Goal: Transaction & Acquisition: Purchase product/service

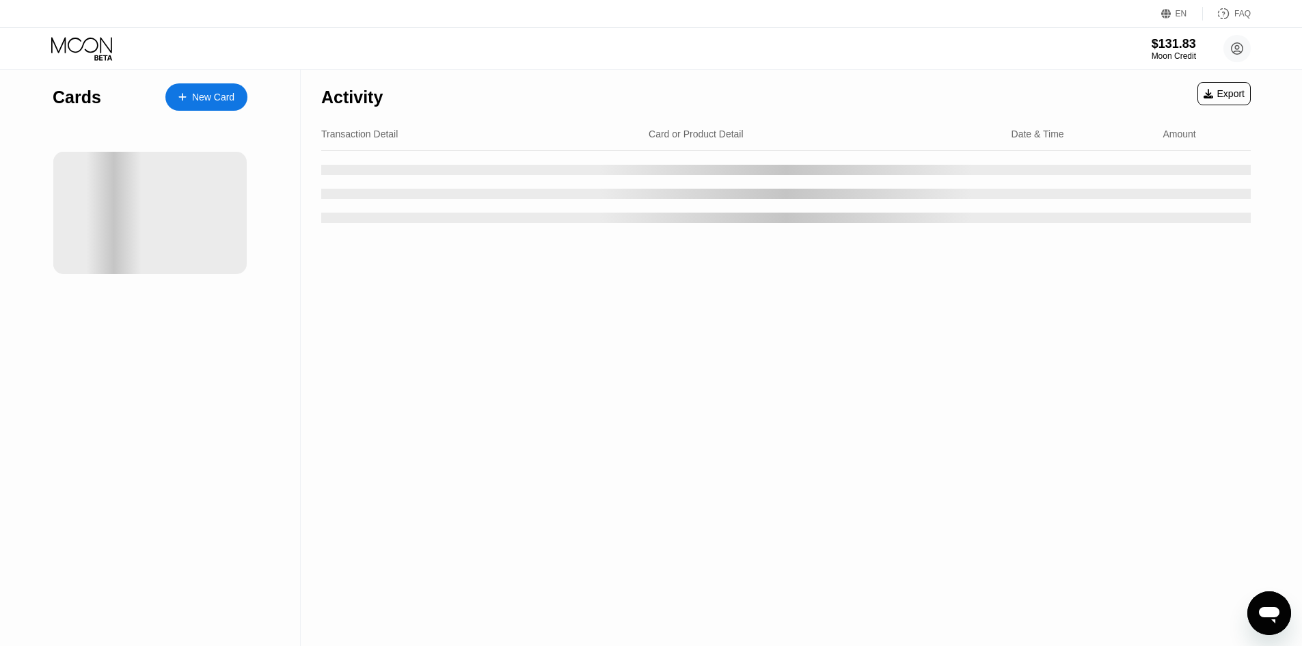
click at [256, 251] on div "Cards New Card" at bounding box center [150, 358] width 301 height 576
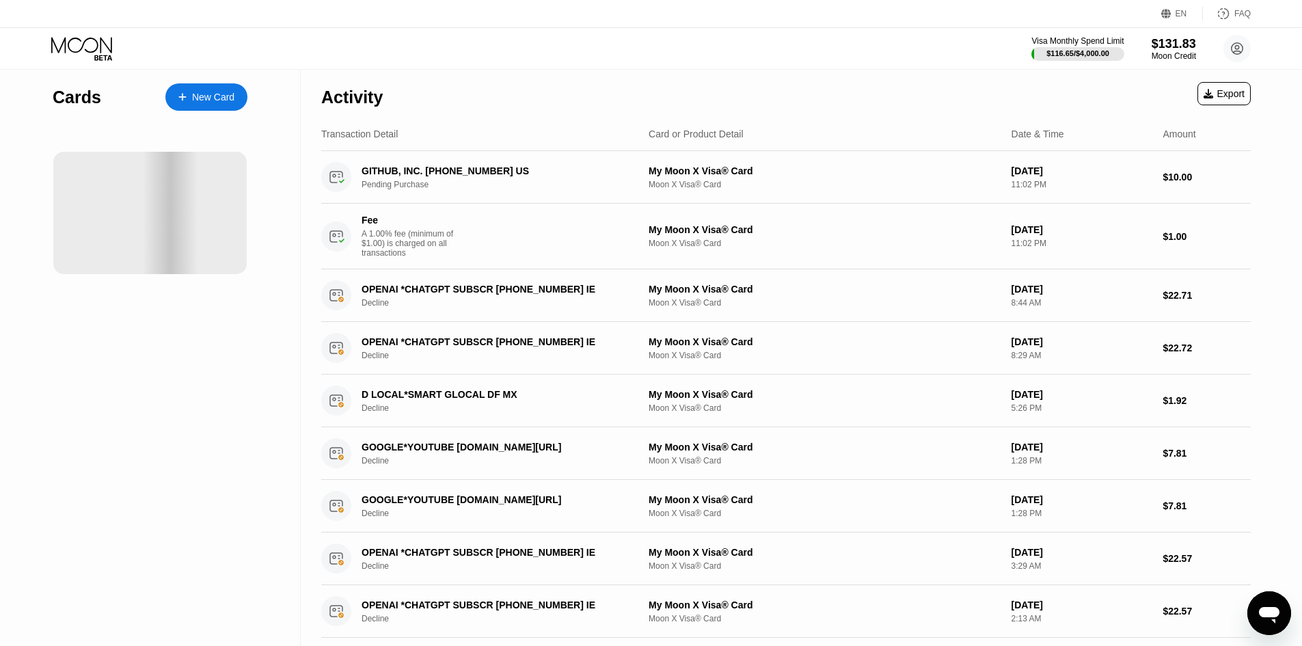
click at [120, 191] on div at bounding box center [149, 213] width 193 height 122
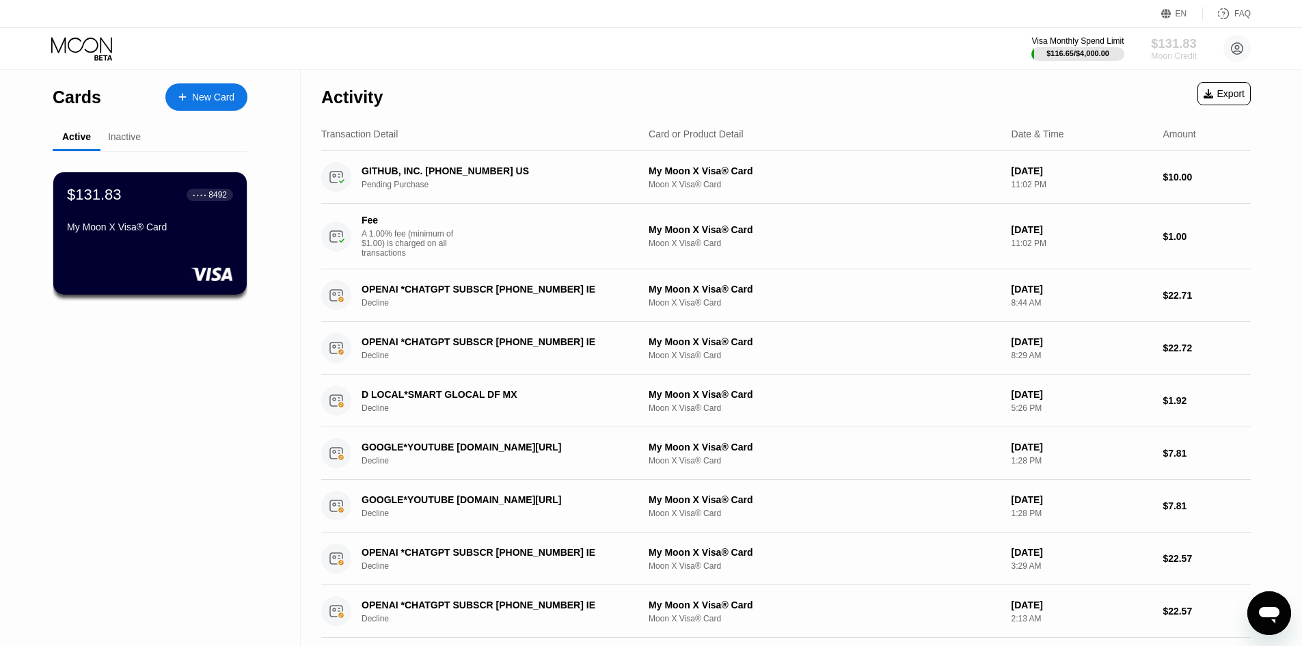
click at [657, 49] on div "$131.83" at bounding box center [1174, 43] width 46 height 14
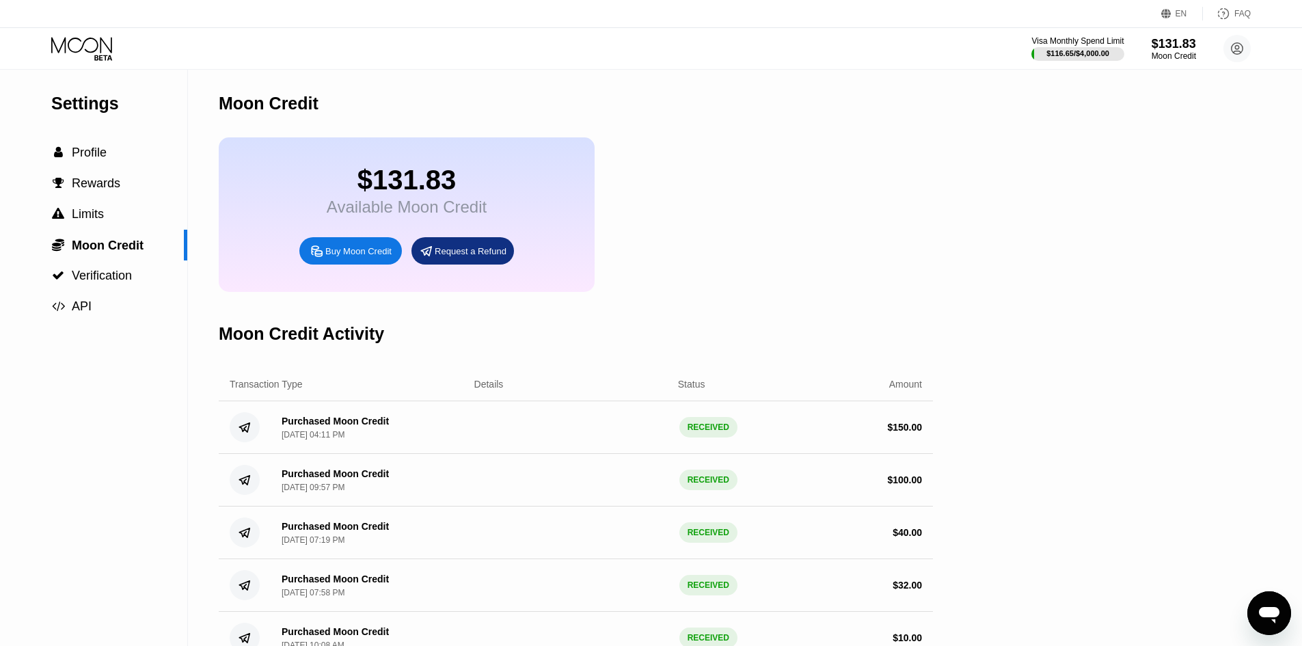
click at [90, 152] on span "Profile" at bounding box center [89, 153] width 35 height 14
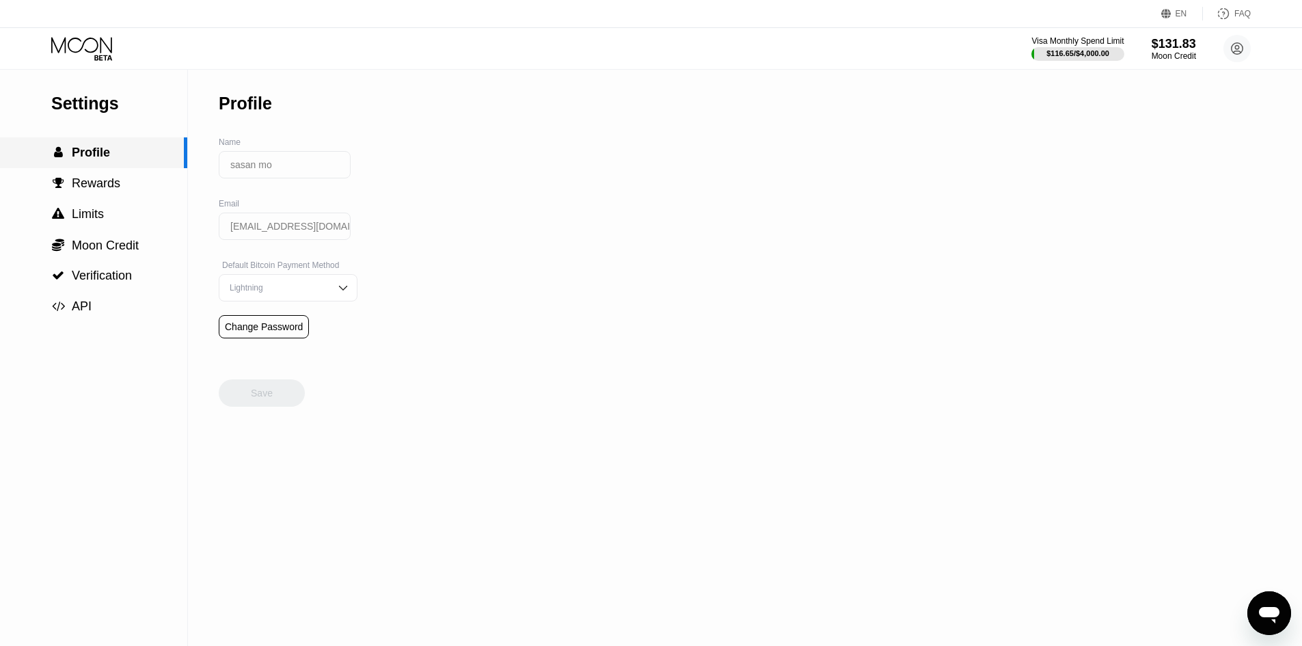
click at [90, 152] on span "Profile" at bounding box center [91, 153] width 38 height 14
click at [102, 63] on div "Visa Monthly Spend Limit $116.65 / $4,000.00 $131.83 Moon Credit sasan mo sasan…" at bounding box center [651, 48] width 1302 height 41
click at [61, 53] on icon at bounding box center [83, 49] width 64 height 24
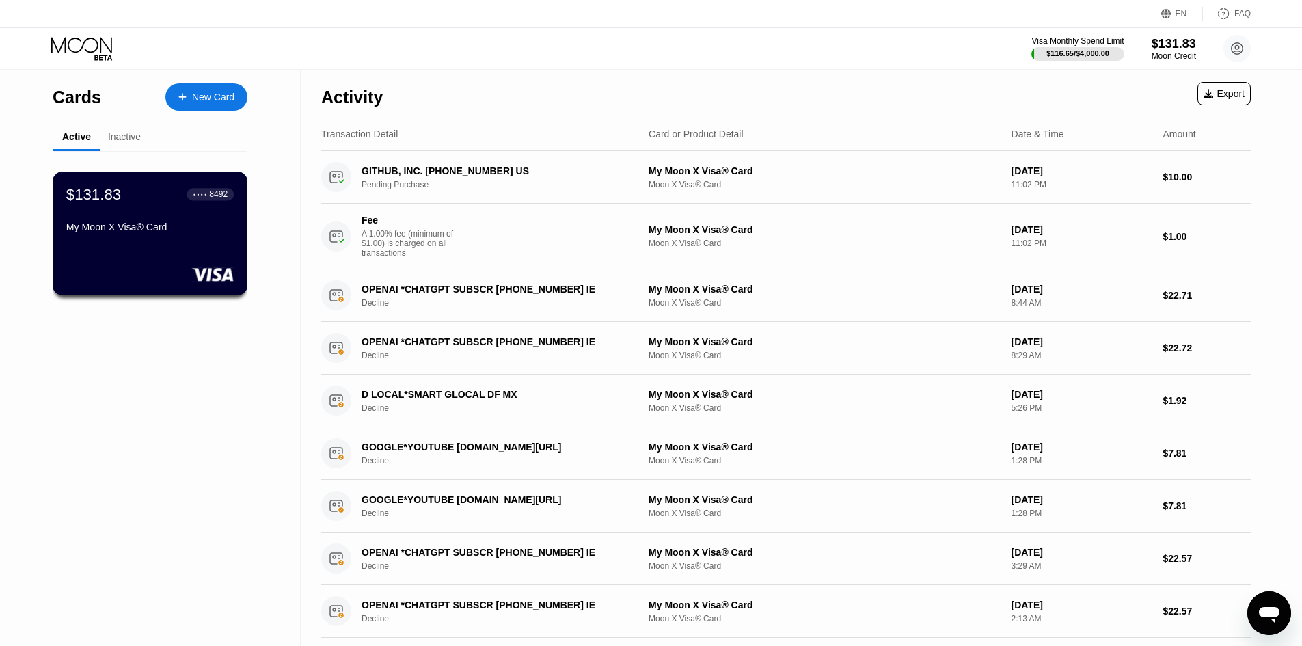
click at [218, 210] on div "$131.83 ● ● ● ● 8492 My Moon X Visa® Card" at bounding box center [149, 211] width 167 height 53
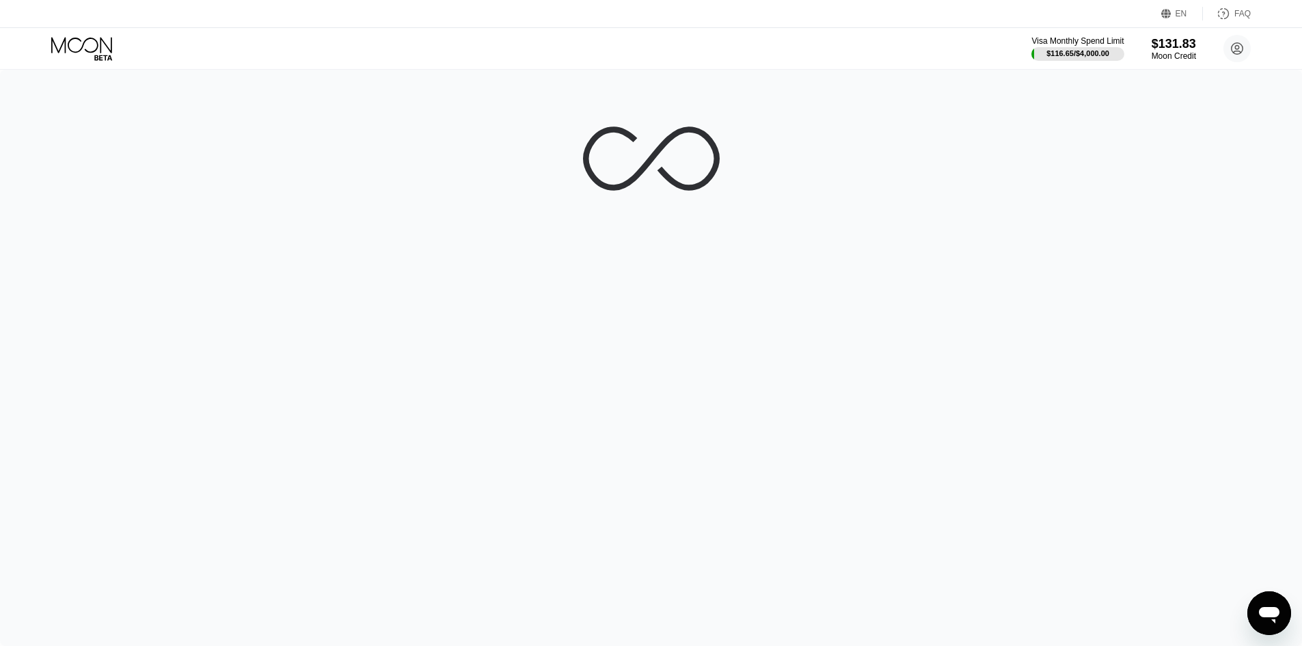
click at [103, 53] on icon at bounding box center [83, 49] width 64 height 24
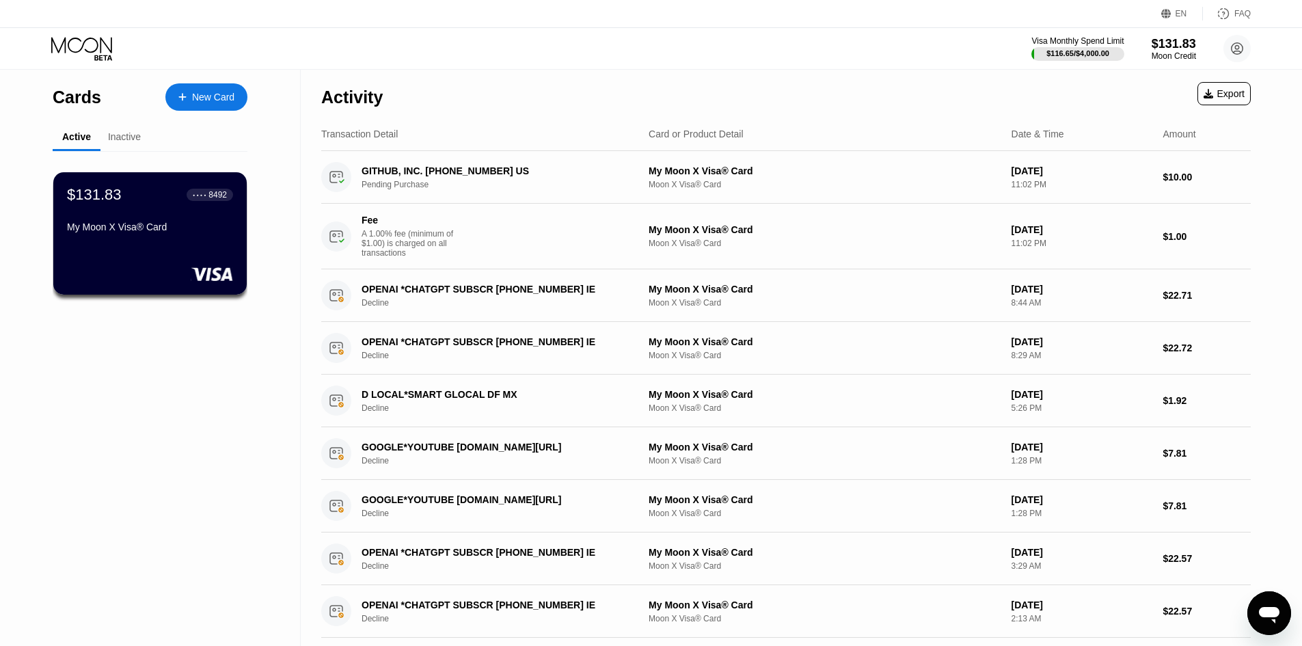
click at [657, 68] on div "Visa Monthly Spend Limit $116.65 / $4,000.00 $131.83 Moon Credit sasan mo sasan…" at bounding box center [651, 48] width 1302 height 41
click at [657, 50] on div "$131.83" at bounding box center [1174, 44] width 44 height 14
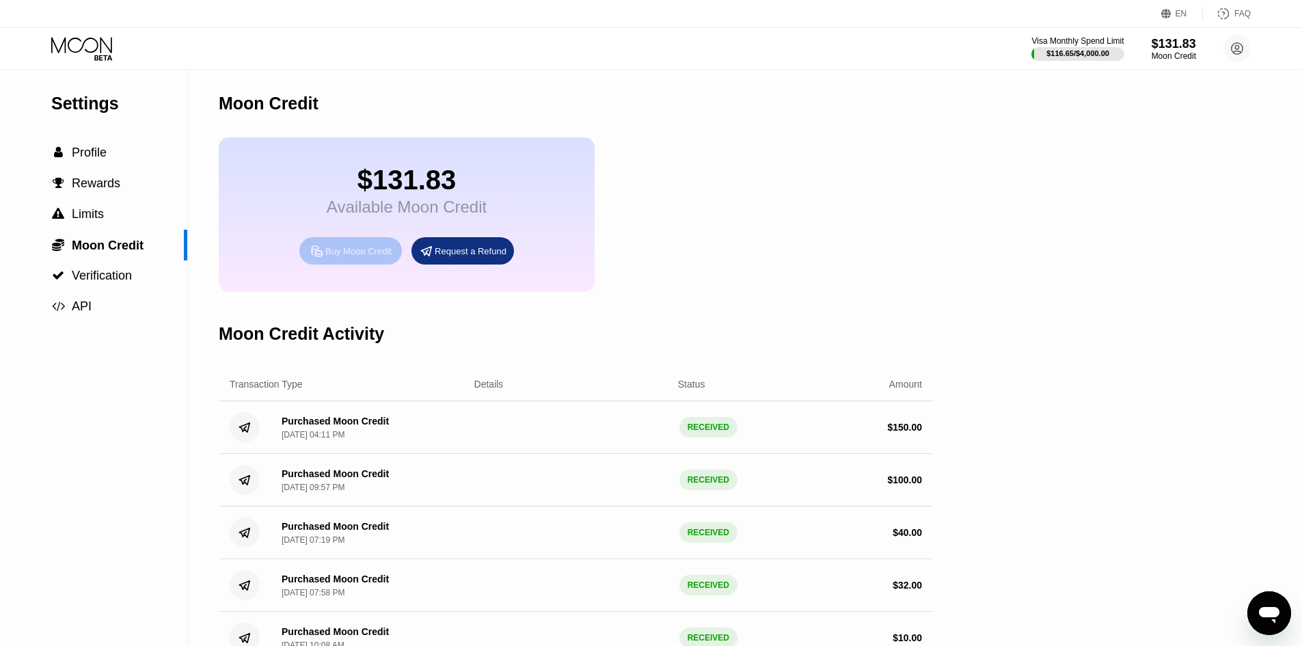
click at [373, 257] on div "Buy Moon Credit" at bounding box center [358, 251] width 66 height 12
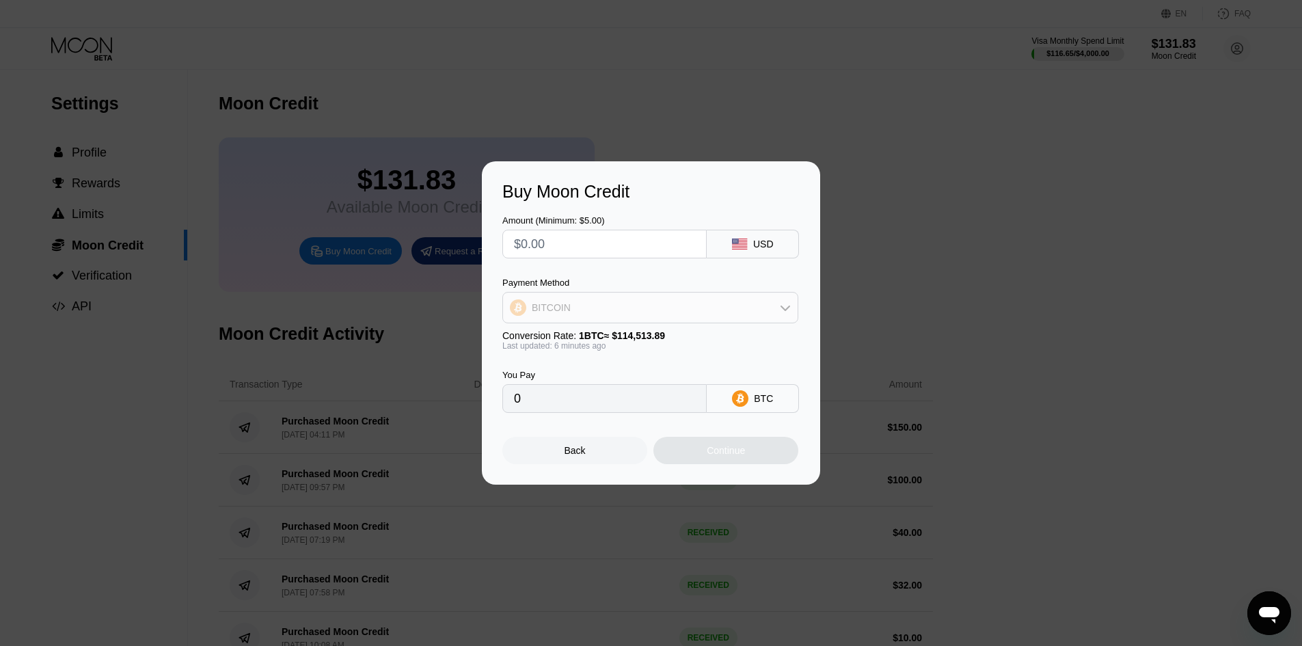
click at [657, 310] on div "BITCOIN" at bounding box center [650, 307] width 295 height 27
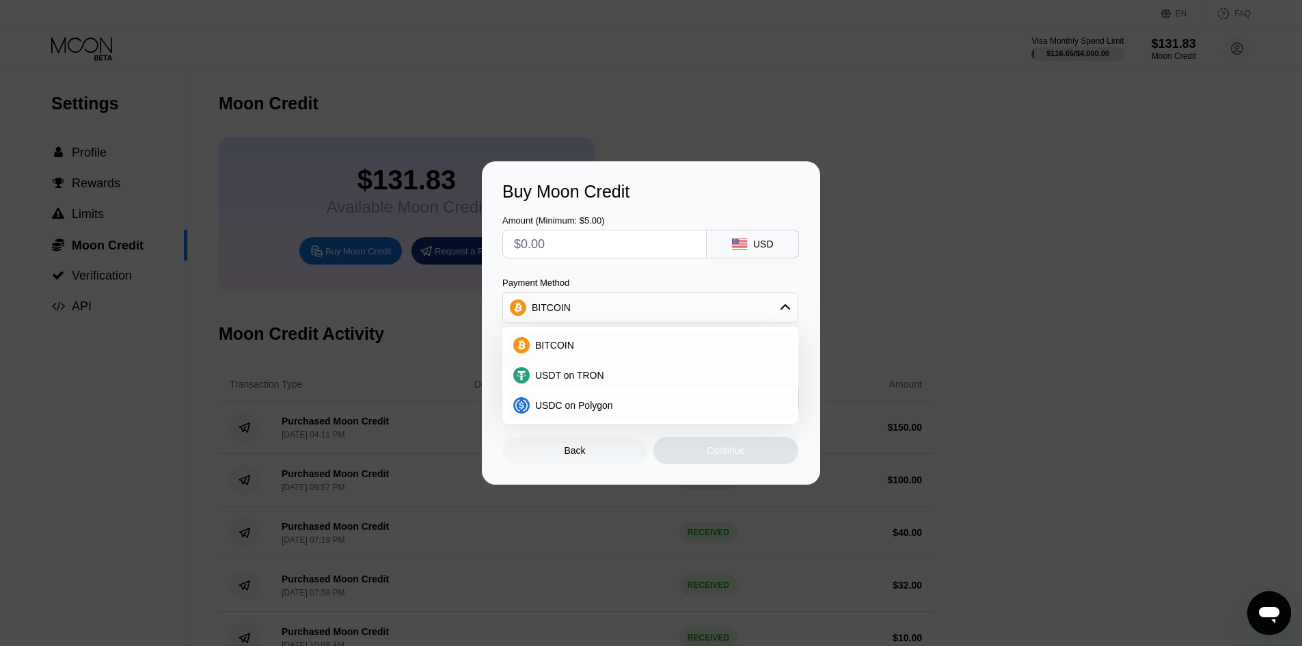
click at [655, 316] on div "BITCOIN" at bounding box center [650, 307] width 295 height 27
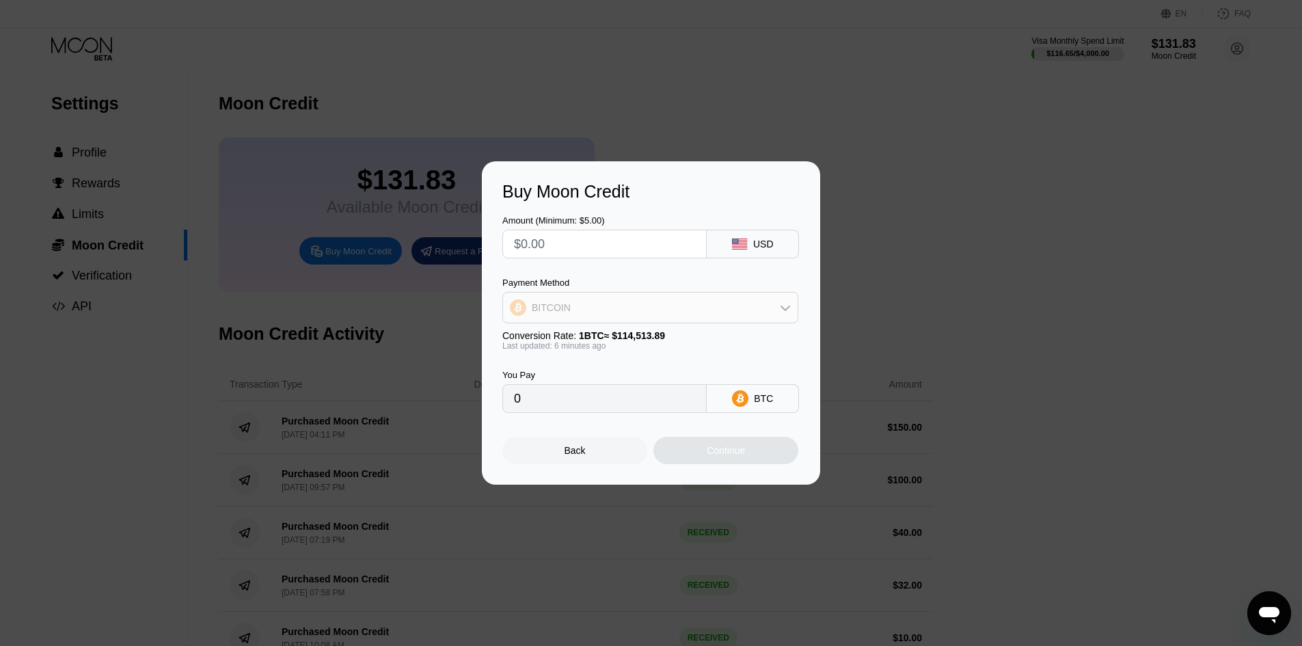
click at [655, 316] on div "BITCOIN" at bounding box center [650, 307] width 295 height 27
click at [653, 264] on div "Amount (Minimum: $5.00) USD Payment Method BITCOIN Conversion Rate: 1 BTC ≈ $11…" at bounding box center [650, 307] width 297 height 211
click at [650, 241] on input "text" at bounding box center [604, 243] width 181 height 27
click at [634, 251] on input "text" at bounding box center [604, 243] width 181 height 27
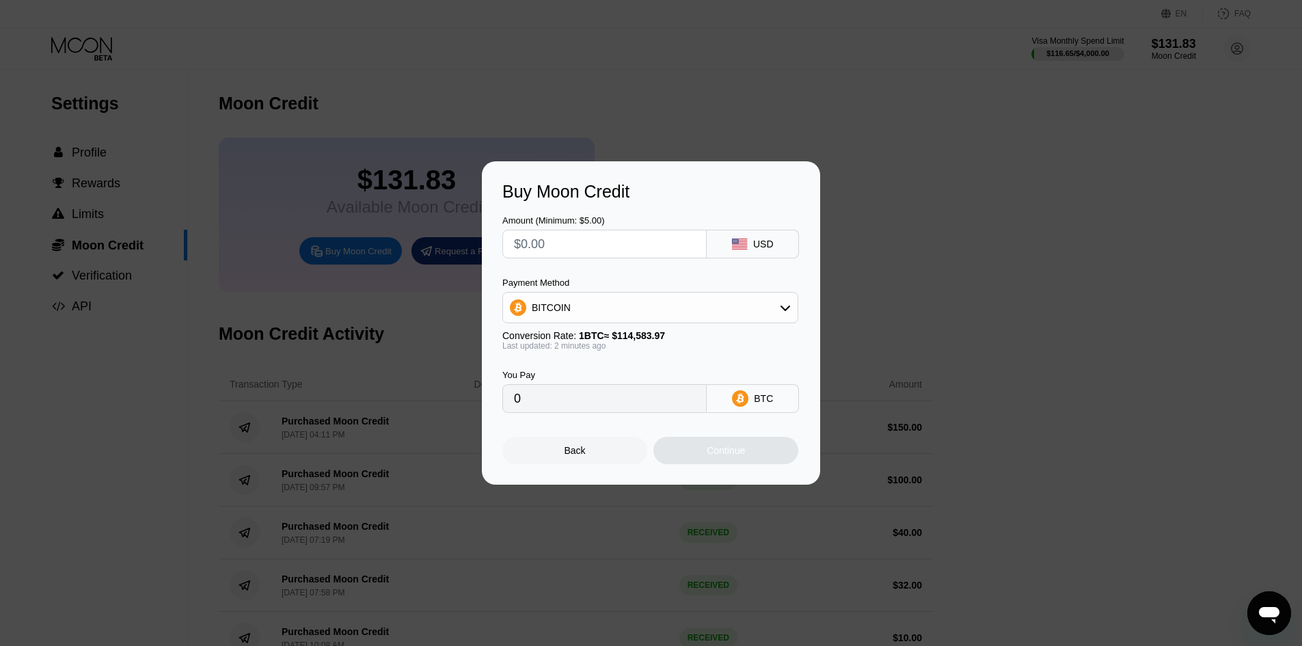
type input "$1"
type input "0.00000873"
type input "$15"
type input "0.00013091"
type input "$1"
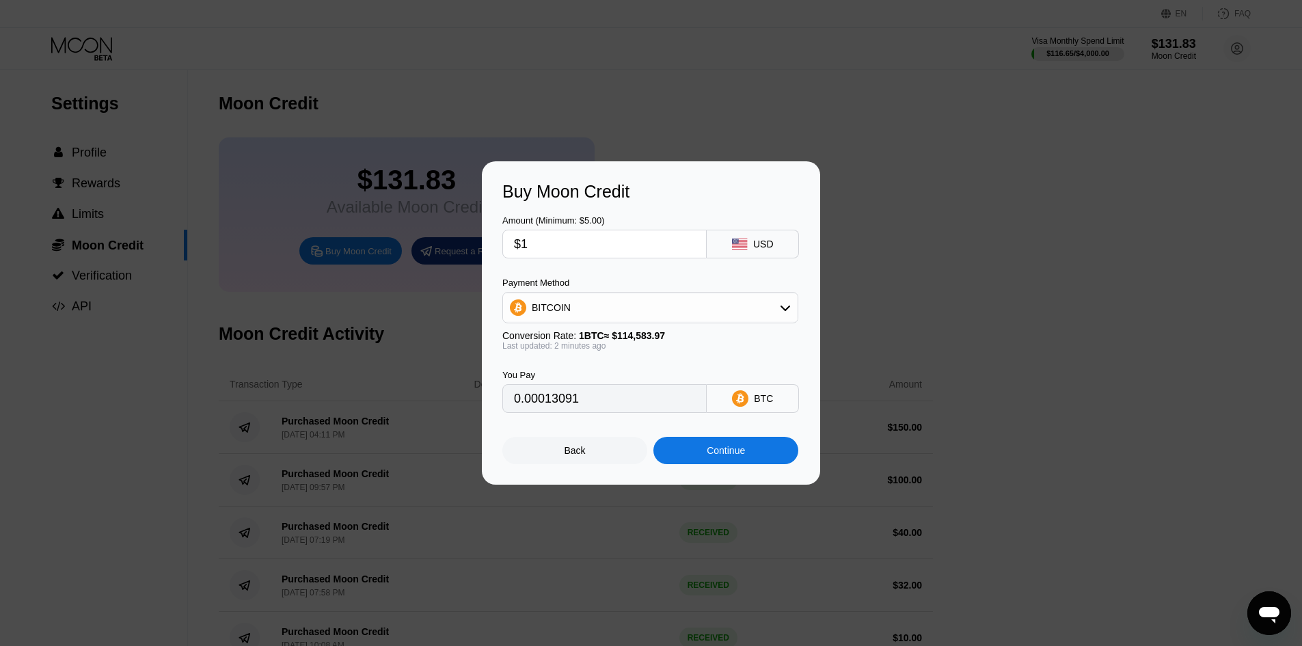
type input "0.00000873"
type input "0"
type input "$2"
type input "0.00001746"
type input "$20"
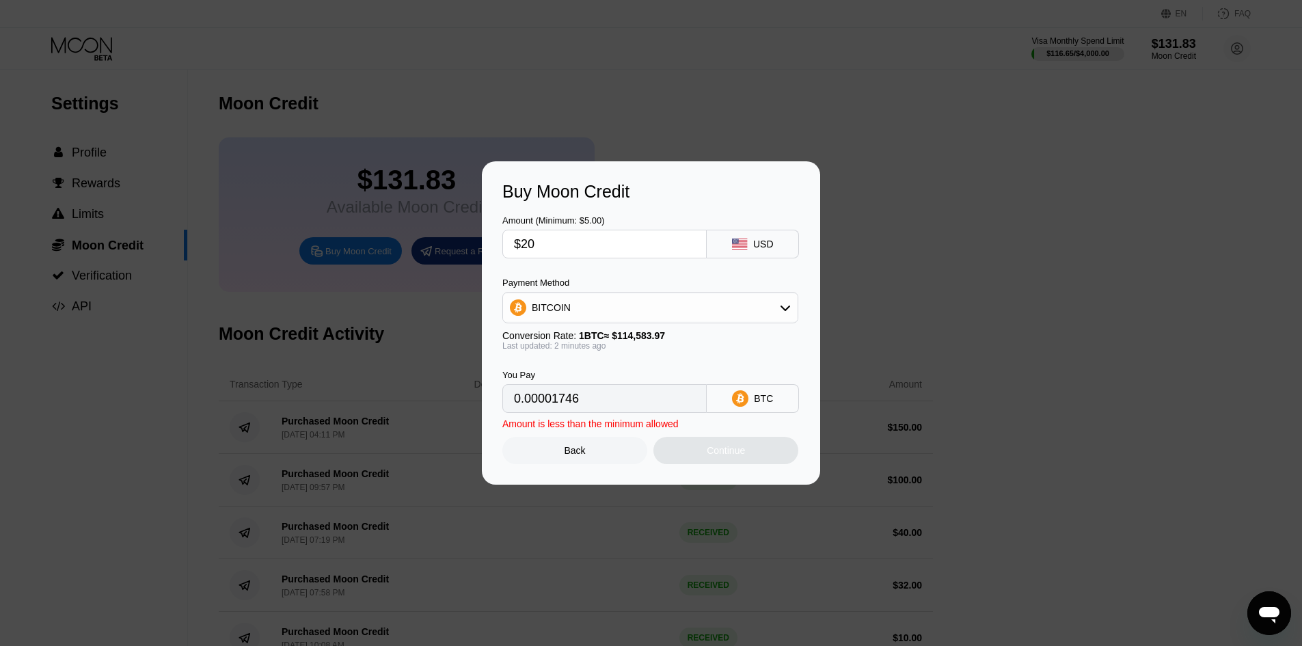
type input "0.00017455"
type input "$20"
click at [657, 456] on div "Continue" at bounding box center [726, 450] width 38 height 11
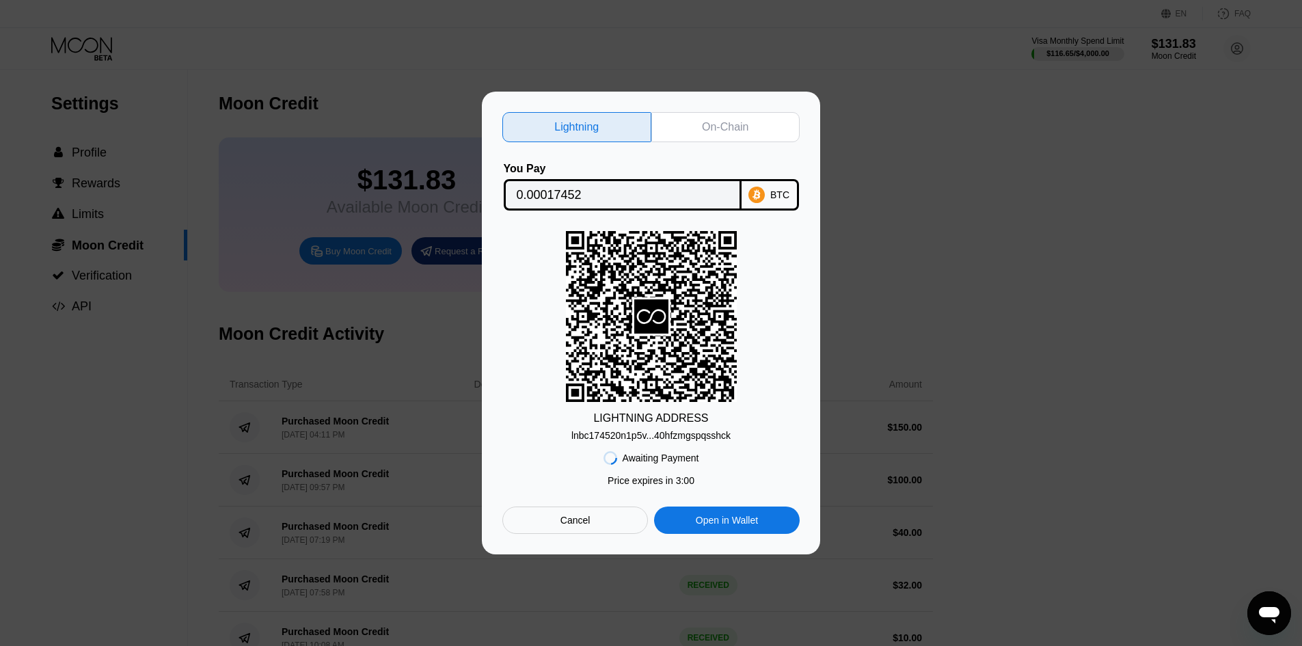
click at [657, 122] on div "On-Chain" at bounding box center [725, 127] width 46 height 14
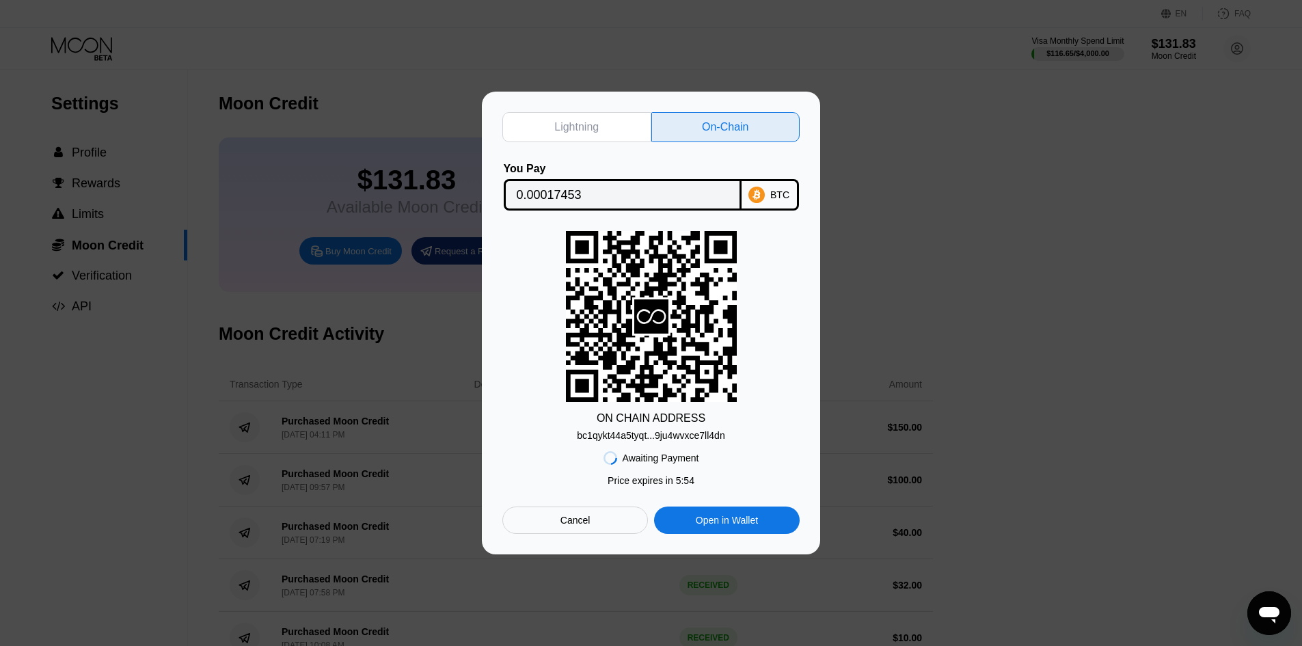
click at [560, 139] on div "Lightning On-Chain You Pay 0.00017453 BTC ON CHAIN ADDRESS bc1qykt44a5tyqt...9j…" at bounding box center [650, 323] width 297 height 422
click at [577, 124] on div "Lightning" at bounding box center [576, 127] width 44 height 14
type input "0.00017452"
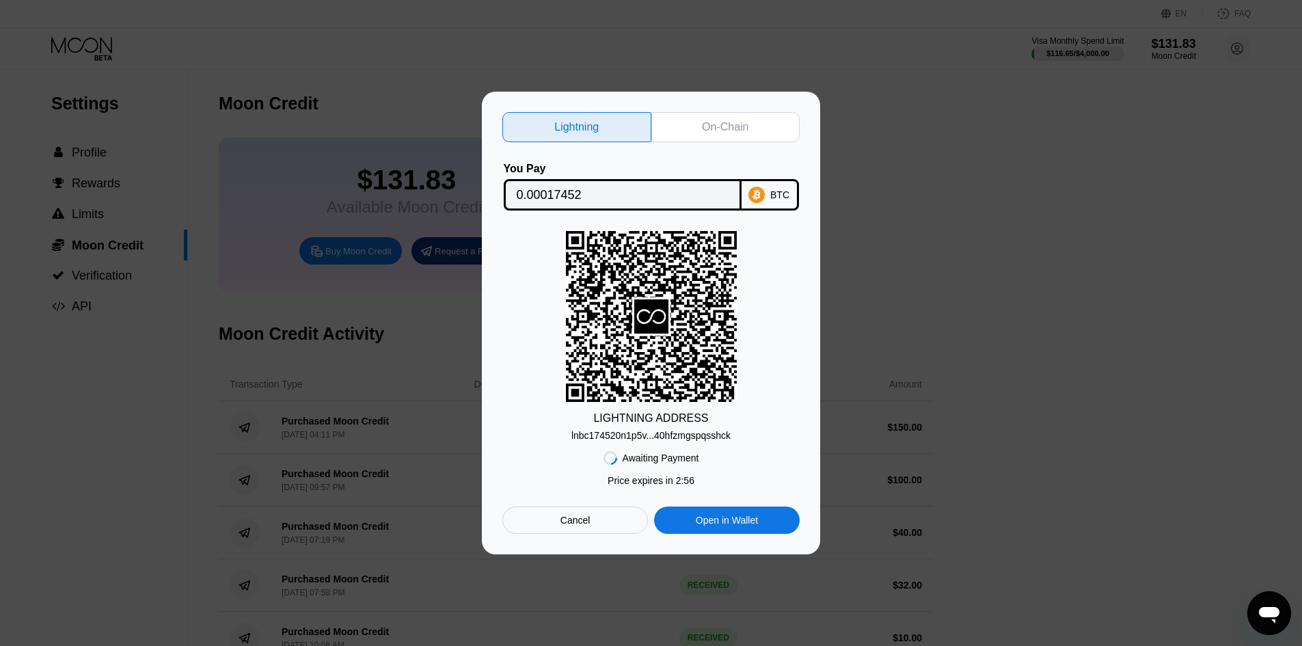
click at [651, 444] on div "Awaiting Payment Price expires in 2 : 56 Price expires in 5 : 52 Cancel Open in…" at bounding box center [650, 487] width 297 height 93
click at [657, 431] on div "lnbc174520n1p5v...40hfzmgspqsshck" at bounding box center [650, 435] width 159 height 11
click at [657, 438] on div "lnbc174520n1p5v...40hfzmgspqsshck" at bounding box center [650, 435] width 159 height 11
click at [657, 441] on div "lnbc174520n1p5v...40hfzmgspqsshck" at bounding box center [650, 435] width 159 height 11
click at [657, 310] on div "LIGHTNING ADDRESS lnbc174520n1p5v...40hfzmgspqsshck" at bounding box center [650, 336] width 297 height 210
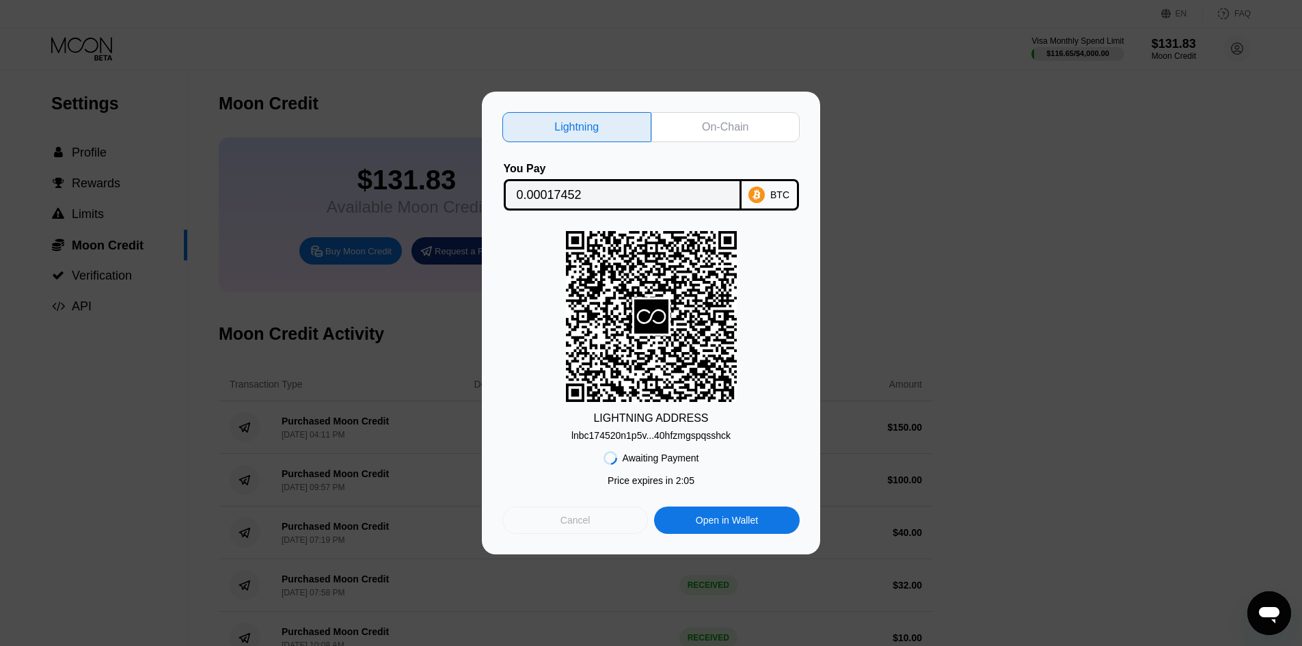
click at [584, 512] on div "Cancel" at bounding box center [575, 519] width 146 height 27
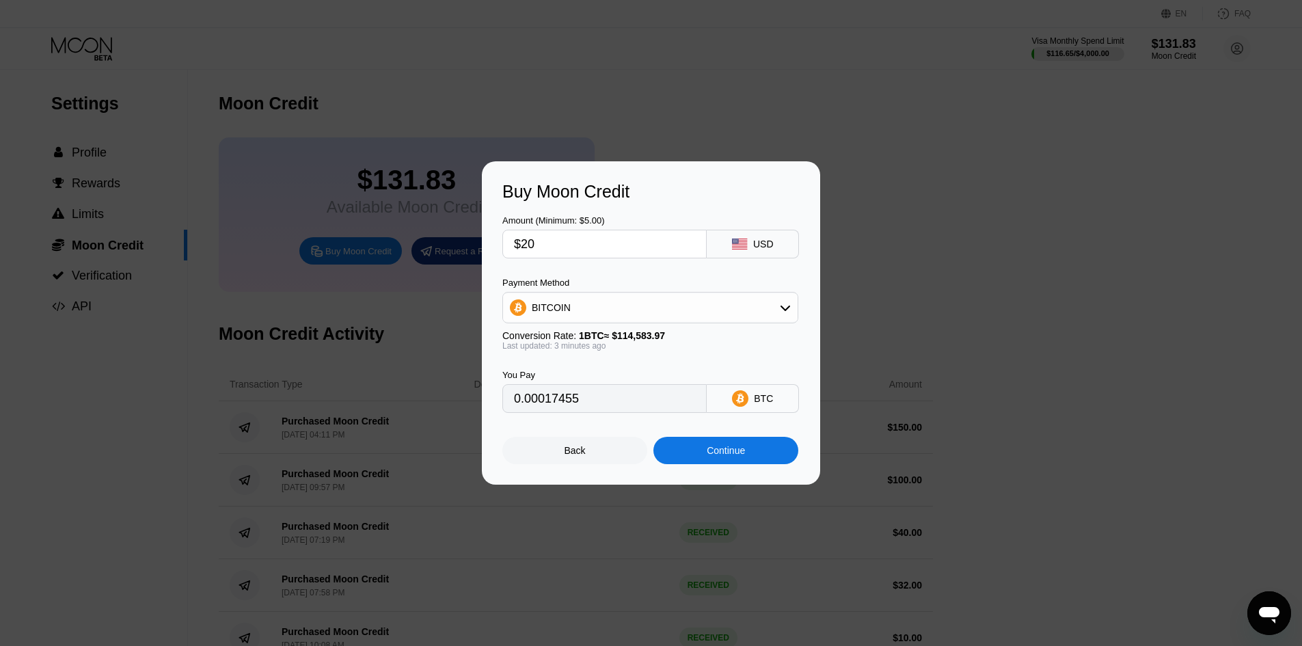
click at [613, 243] on input "$20" at bounding box center [604, 243] width 181 height 27
type input "$1"
type input "0.00000873"
type input "$12"
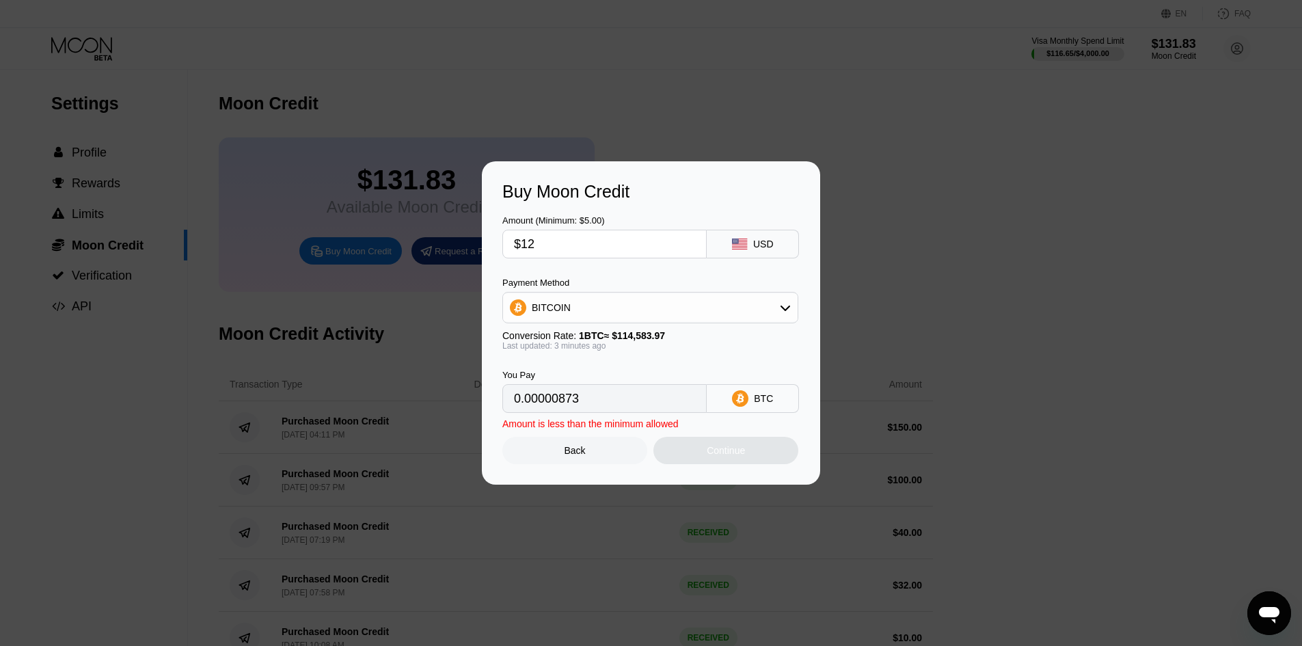
type input "0.00010473"
type input "$12"
click at [657, 444] on div "Continue" at bounding box center [725, 450] width 145 height 27
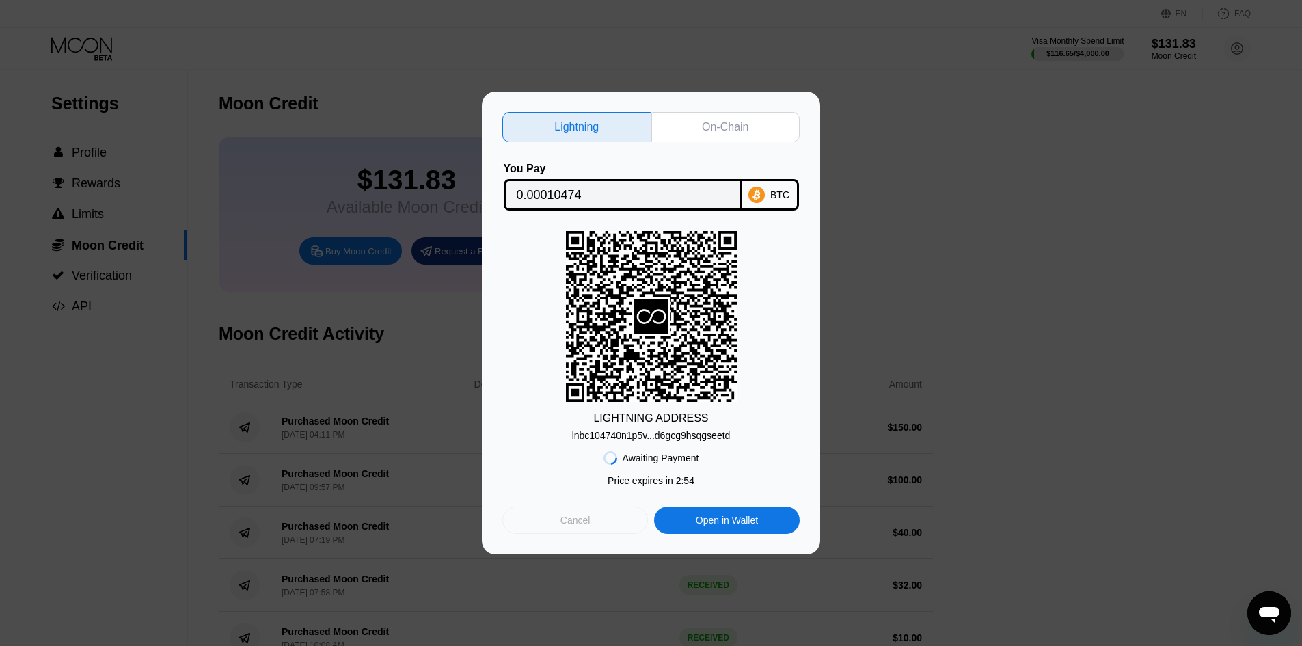
click at [586, 532] on div "Cancel" at bounding box center [575, 519] width 146 height 27
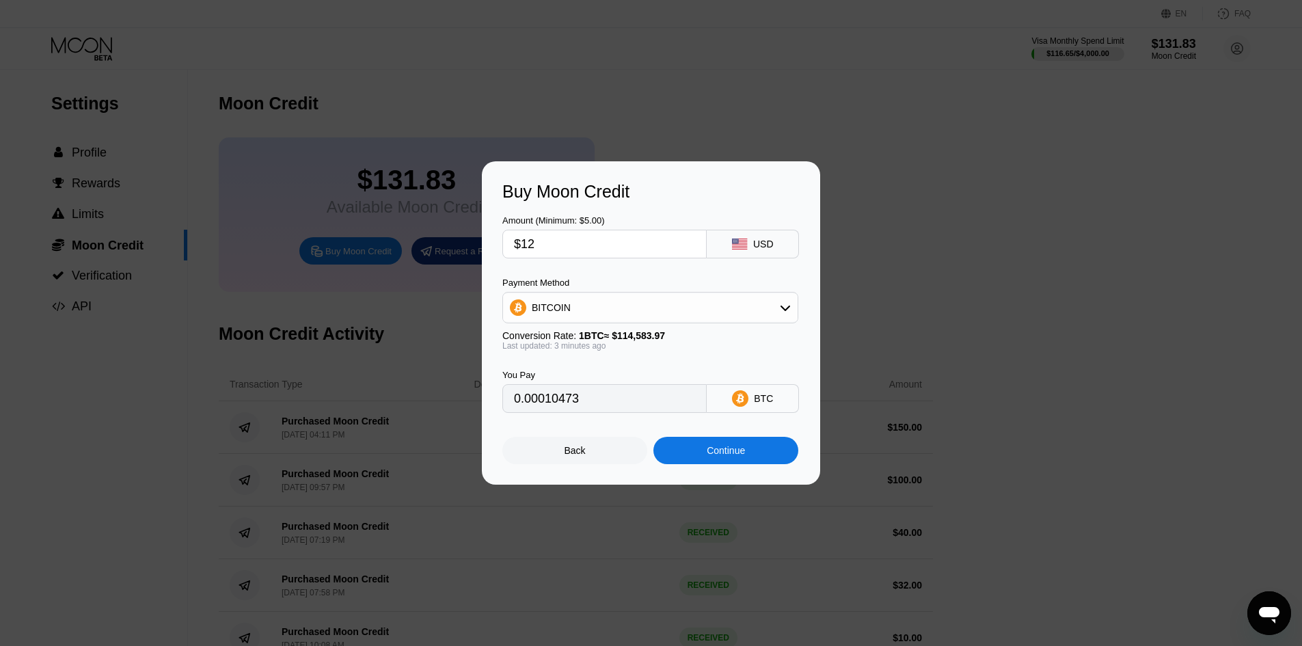
type input "0.00010474"
click at [618, 426] on div "Back Continue" at bounding box center [650, 438] width 297 height 51
click at [584, 451] on div "Back" at bounding box center [575, 450] width 21 height 11
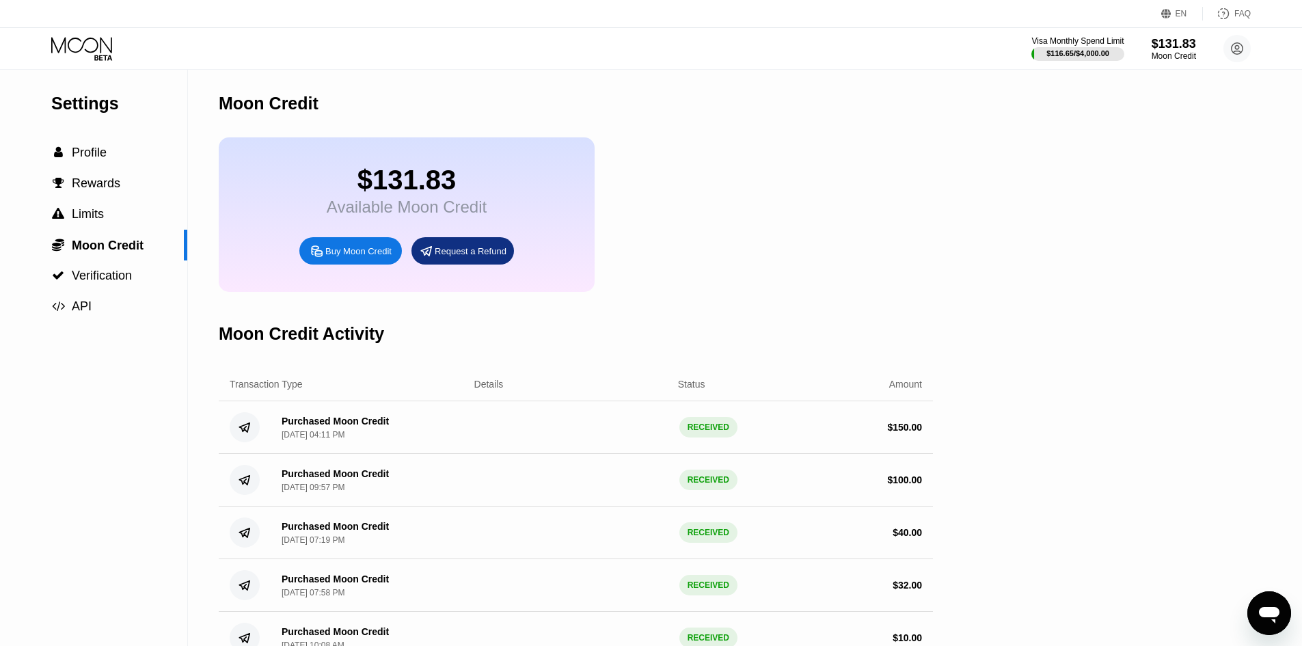
click at [380, 264] on div "Buy Moon Credit" at bounding box center [350, 250] width 103 height 27
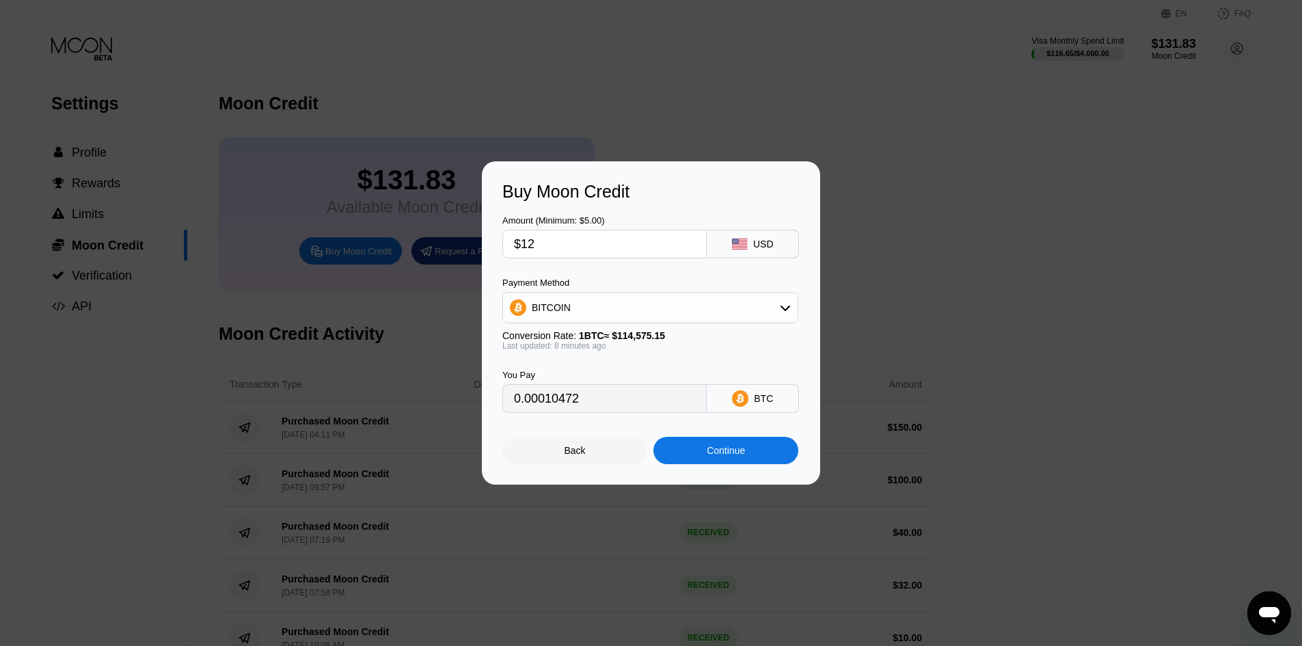
type input "0.00010472"
click at [634, 245] on input "$12" at bounding box center [604, 243] width 181 height 27
click at [639, 245] on input "$12" at bounding box center [604, 243] width 181 height 27
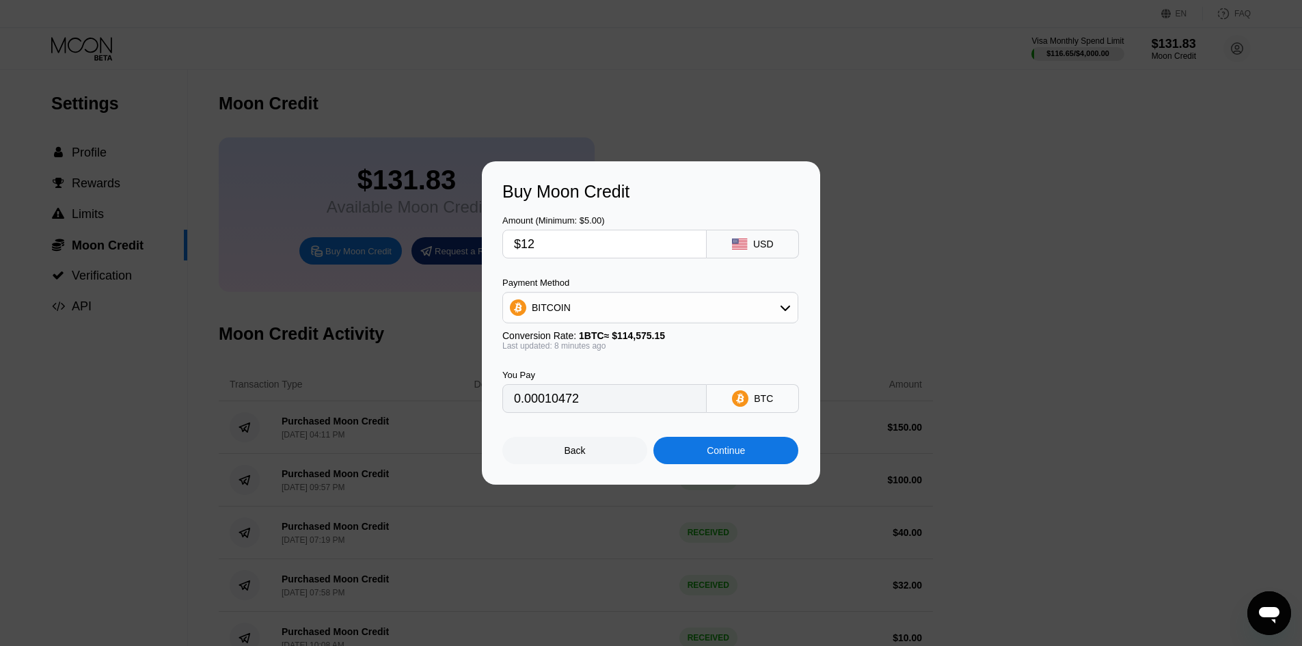
click at [639, 245] on input "$12" at bounding box center [604, 243] width 181 height 27
type input "$1"
type input "0.00000873"
type input "0"
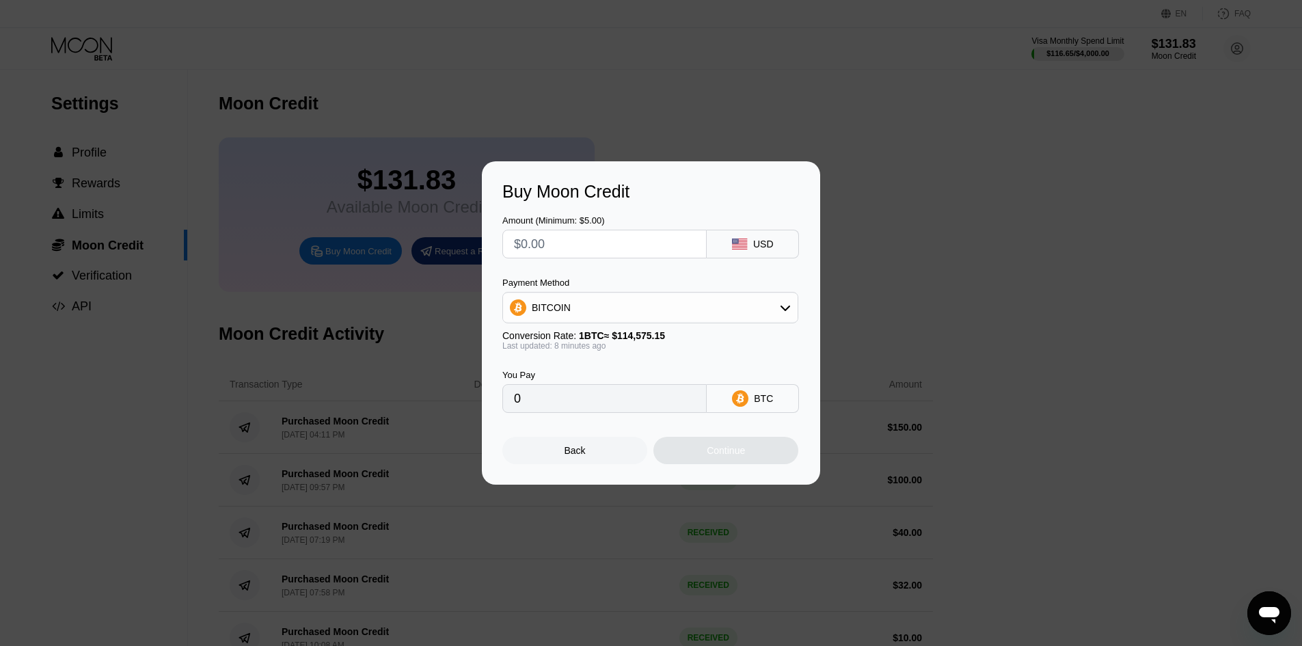
type input "$1"
type input "0.00000873"
type input "$12"
type input "0.00010472"
type input "$1"
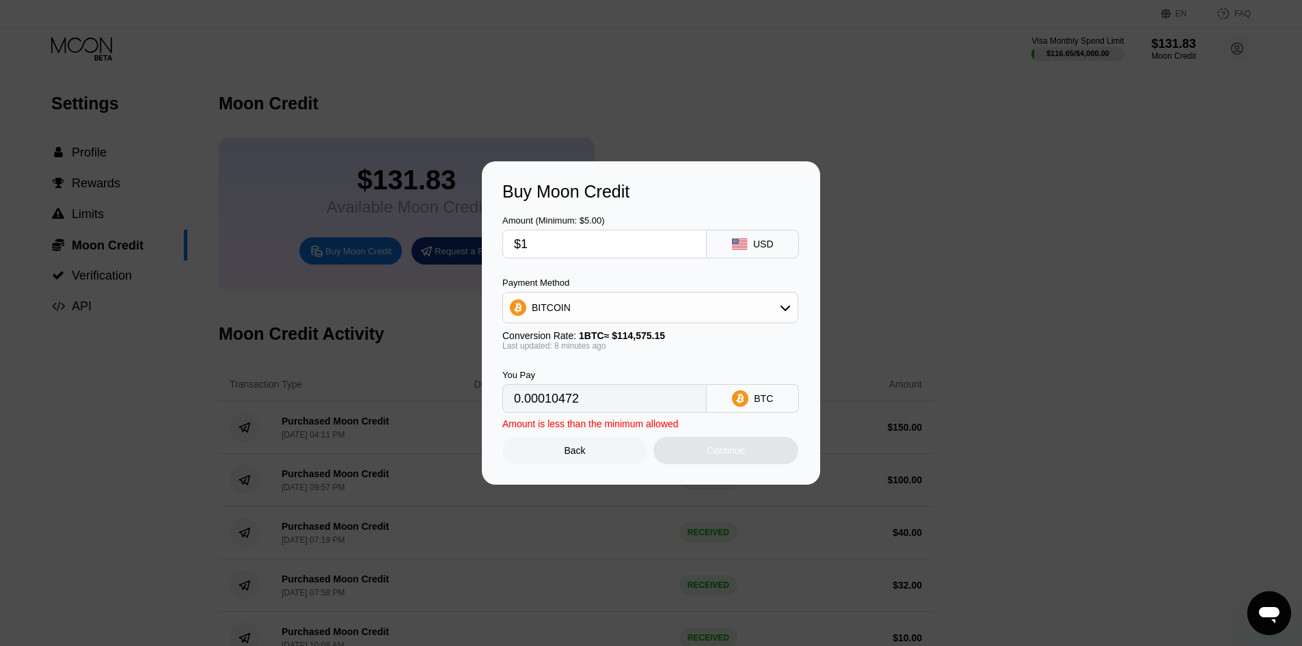
type input "0.00000873"
type input "0"
type input "$21"
type input "0.00018325"
type input "$2"
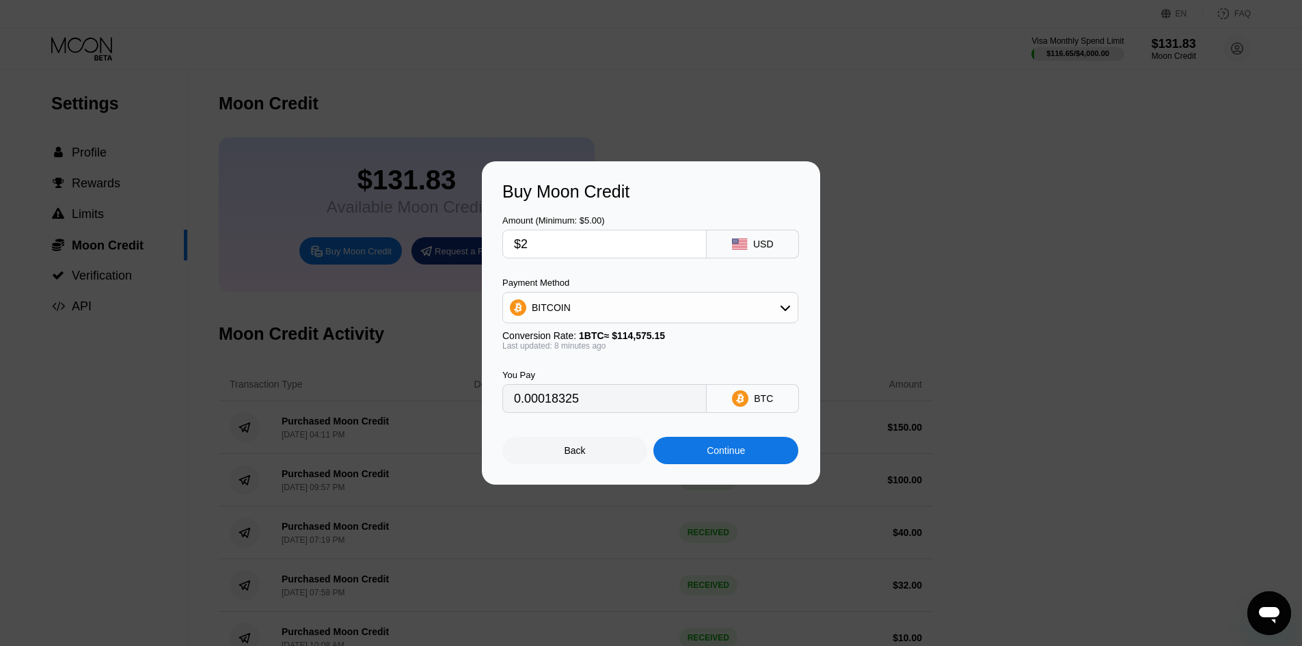
type input "0.00001746"
type input "0"
type input "$2"
type input "0.00001746"
type input "$20"
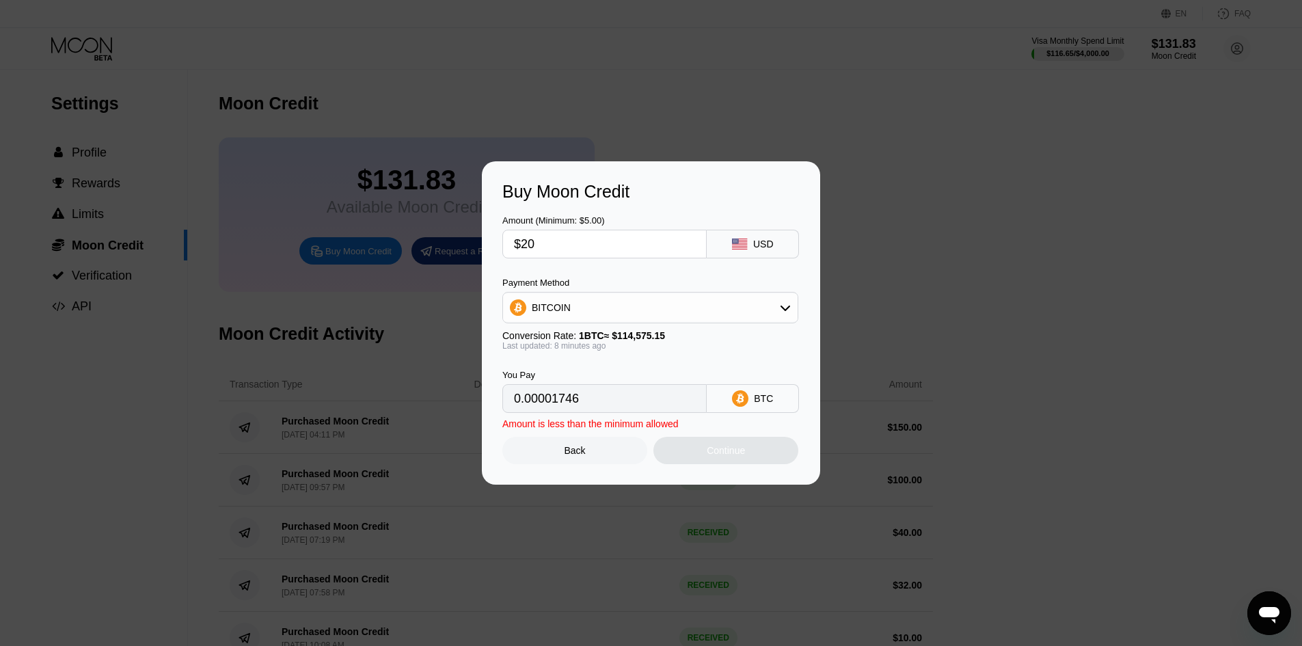
type input "0.00017453"
click at [579, 233] on input "$20" at bounding box center [604, 243] width 181 height 27
type input "$20"
click at [657, 454] on div "Continue" at bounding box center [725, 450] width 145 height 27
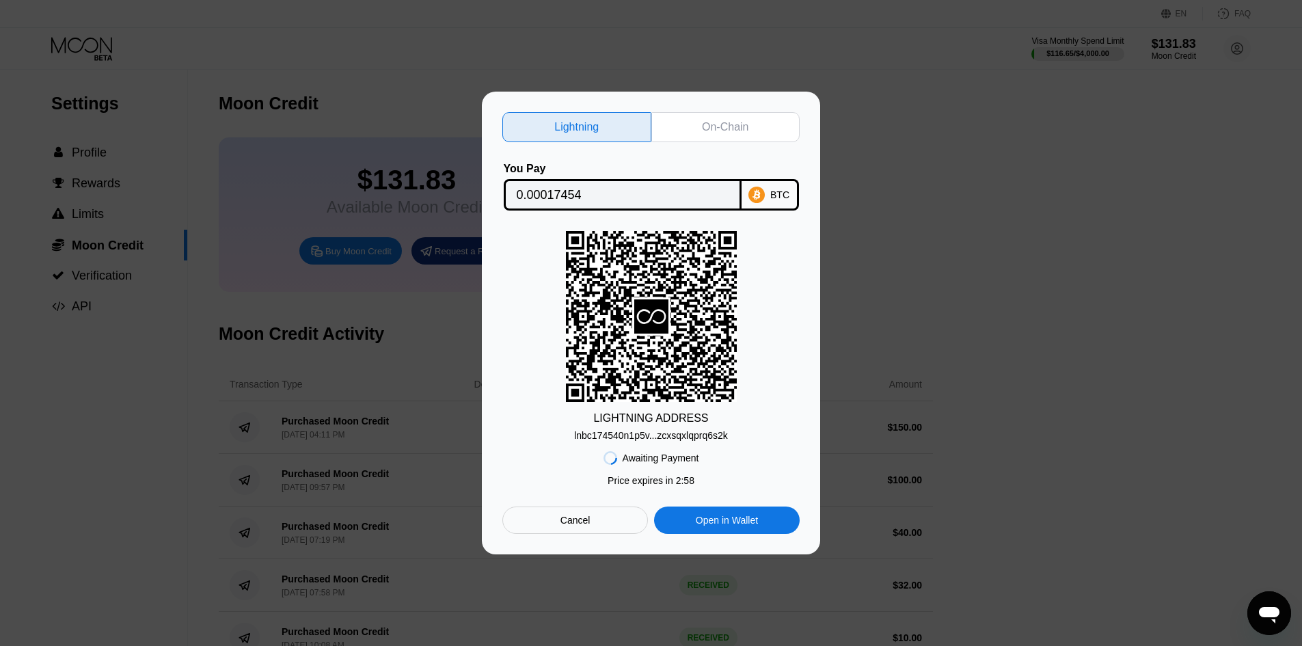
click at [657, 140] on div "Lightning On-Chain You Pay 0.00017454 BTC LIGHTNING ADDRESS lnbc174540n1p5v...z…" at bounding box center [650, 323] width 297 height 422
click at [657, 125] on div "On-Chain" at bounding box center [725, 127] width 46 height 14
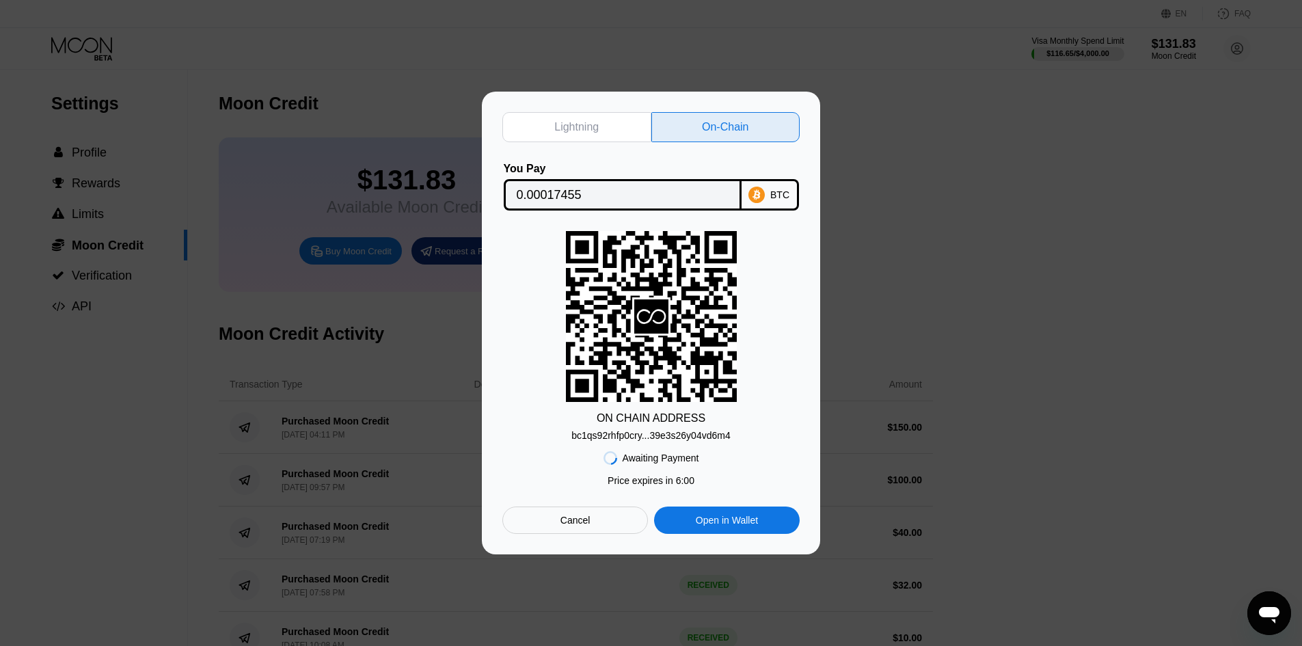
click at [657, 437] on div "bc1qs92rhfp0cry...39e3s26y04vd6m4" at bounding box center [650, 435] width 159 height 11
click at [657, 202] on div "BTC" at bounding box center [770, 194] width 57 height 31
click at [657, 351] on div "ON CHAIN ADDRESS bc1qs92rhfp0cry...39e3s26y04vd6m4" at bounding box center [650, 336] width 297 height 210
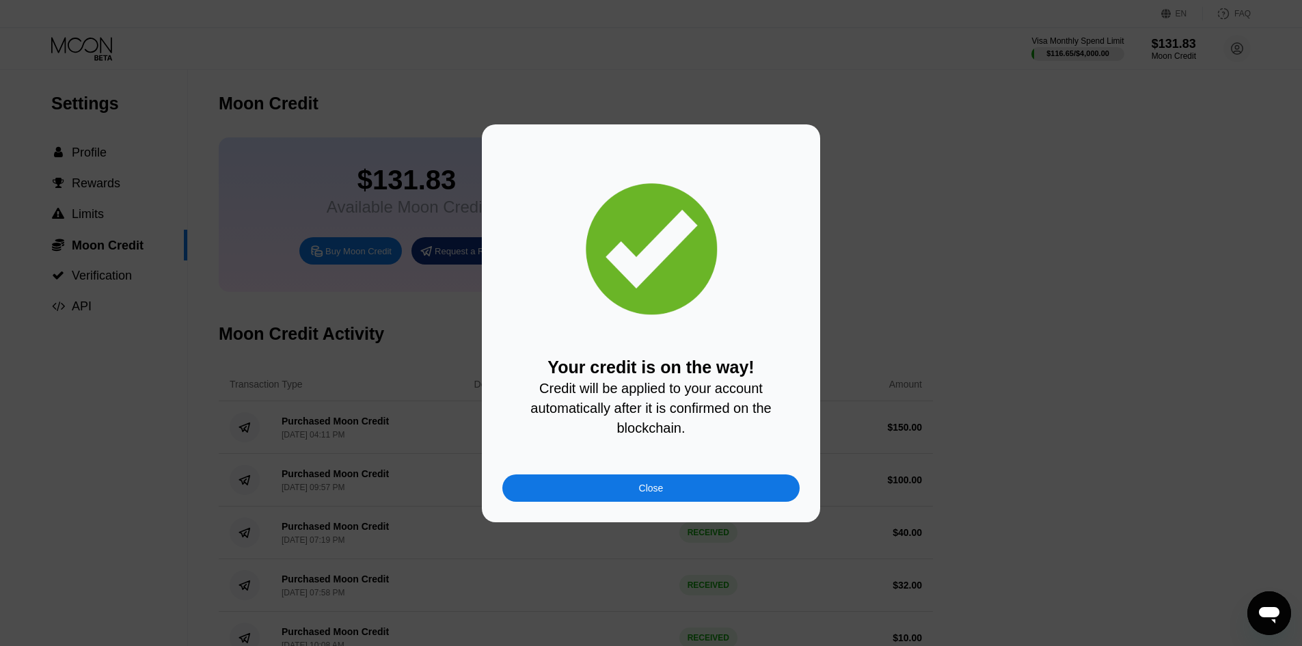
drag, startPoint x: 713, startPoint y: 415, endPoint x: 713, endPoint y: 427, distance: 12.3
click at [657, 416] on span "Credit will be applied to your account automatically after it is confirmed on t…" at bounding box center [652, 408] width 245 height 55
click at [657, 502] on div "Close" at bounding box center [650, 487] width 297 height 27
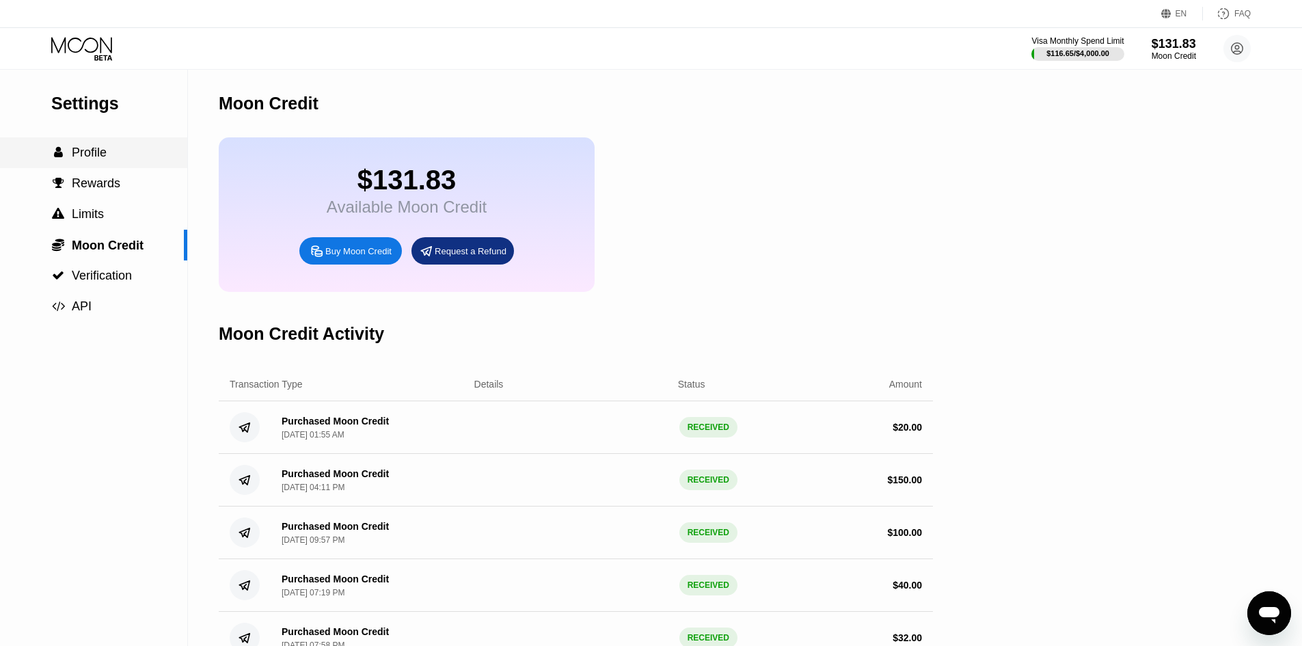
click at [121, 148] on div " Profile" at bounding box center [93, 153] width 187 height 14
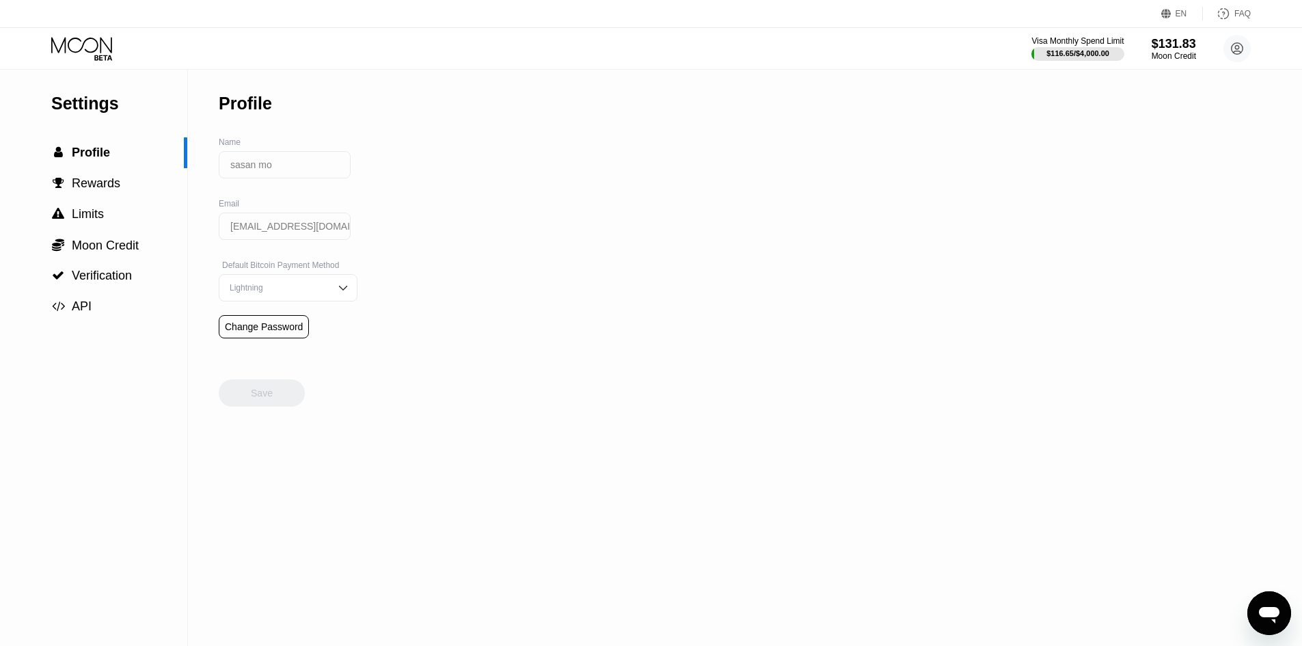
click at [84, 64] on div "Visa Monthly Spend Limit $116.65 / $4,000.00 $131.83 Moon Credit sasan mo sasan…" at bounding box center [651, 48] width 1302 height 41
click at [88, 51] on icon at bounding box center [83, 49] width 64 height 24
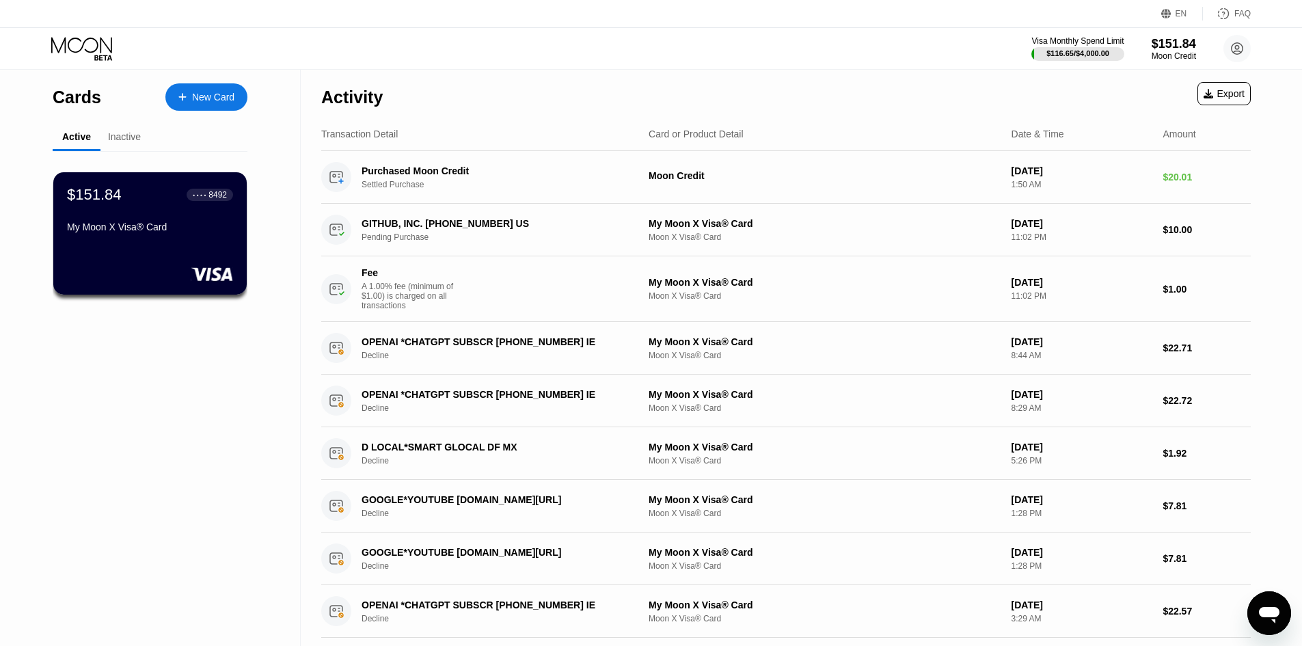
drag, startPoint x: 174, startPoint y: 365, endPoint x: 139, endPoint y: 383, distance: 38.8
click at [139, 383] on div "Cards New Card Active Inactive $151.84 ● ● ● ● 8492 My Moon X Visa® Card $0.64 …" at bounding box center [150, 496] width 301 height 853
